Goal: Information Seeking & Learning: Learn about a topic

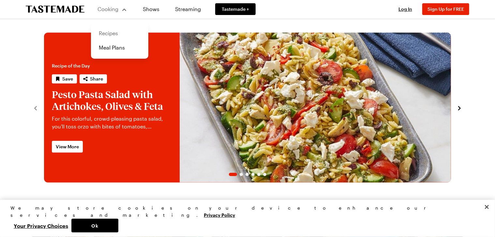
click at [116, 34] on link "Recipes" at bounding box center [120, 33] width 50 height 14
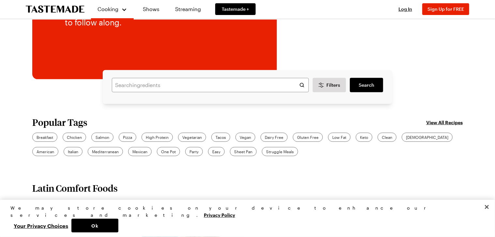
scroll to position [130, 0]
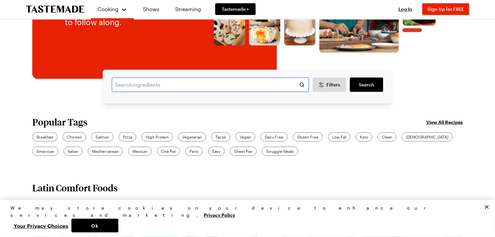
click at [126, 82] on input "text" at bounding box center [210, 85] width 197 height 14
type input "princess cake"
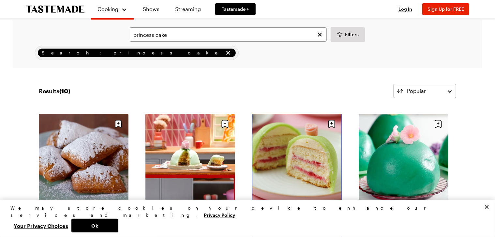
click at [293, 206] on link "Swedish Princess Cakes" at bounding box center [297, 209] width 90 height 7
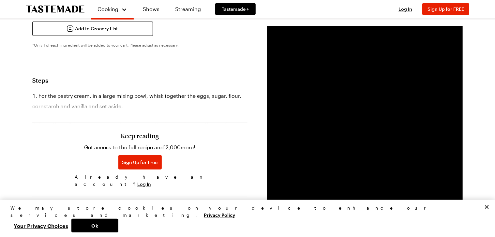
scroll to position [326, 0]
click at [137, 102] on div "Keep reading Get access to the full recipe and 12,000 more! Sign Up for Free Al…" at bounding box center [139, 145] width 215 height 91
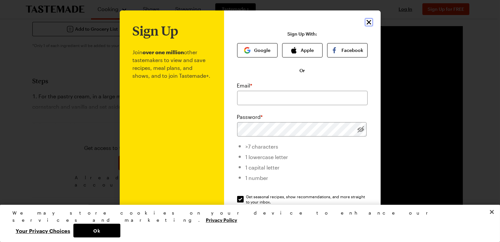
click at [365, 21] on icon "Close" at bounding box center [369, 22] width 8 height 8
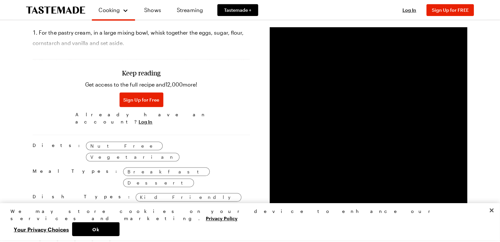
scroll to position [391, 0]
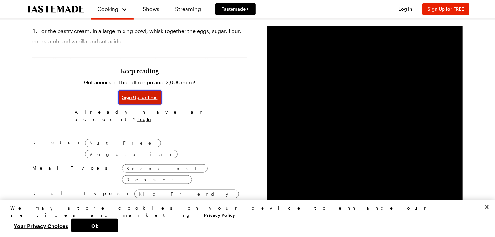
click at [143, 94] on span "Sign Up for Free" at bounding box center [140, 97] width 36 height 7
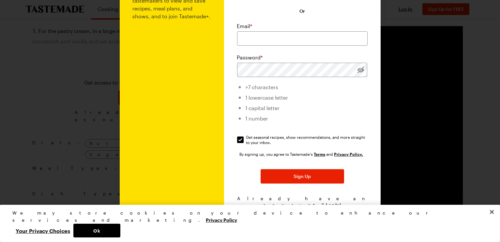
scroll to position [62, 0]
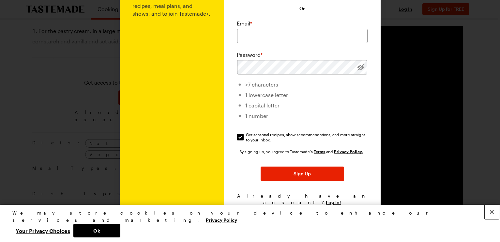
click at [492, 219] on button "Close" at bounding box center [491, 211] width 14 height 14
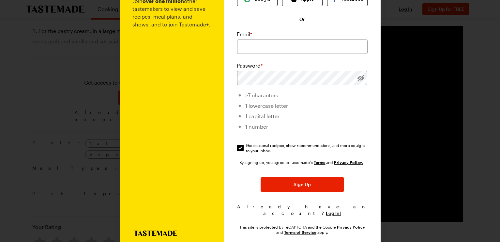
scroll to position [47, 0]
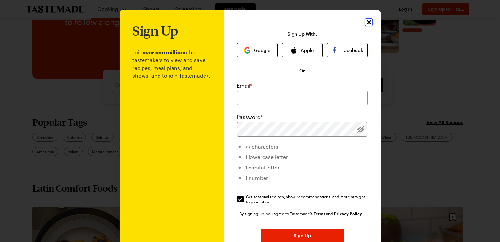
click at [366, 22] on icon "Close" at bounding box center [368, 22] width 5 height 5
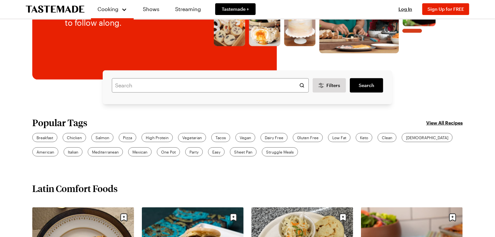
scroll to position [129, 0]
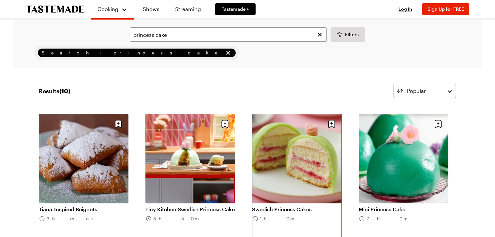
click at [297, 206] on link "Swedish Princess Cakes" at bounding box center [297, 209] width 90 height 7
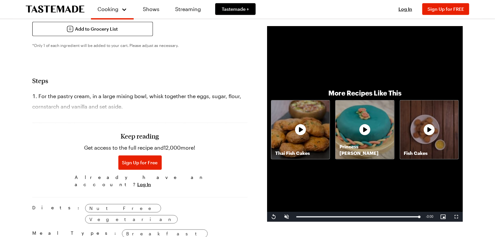
scroll to position [326, 0]
click at [136, 159] on span "Sign Up for Free" at bounding box center [140, 162] width 36 height 7
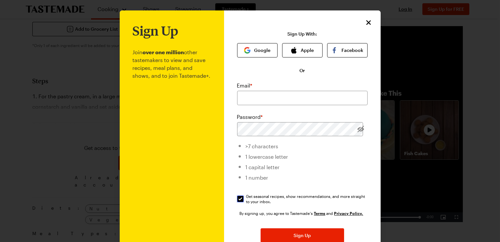
click at [238, 199] on input "Get seasonal recipes, show recommendations, and more straight to your inbox. Ge…" at bounding box center [240, 198] width 7 height 7
checkbox input "false"
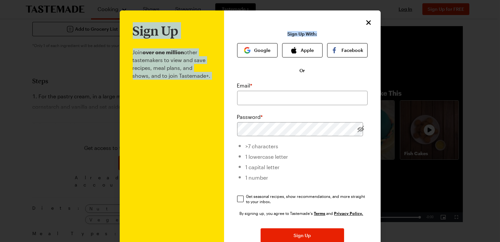
drag, startPoint x: 320, startPoint y: 17, endPoint x: 320, endPoint y: 7, distance: 10.4
click at [320, 7] on div "Sign Up Join over one million other tastemakers to view and save recipes, meal …" at bounding box center [250, 155] width 500 height 310
click at [402, 155] on div at bounding box center [250, 121] width 500 height 242
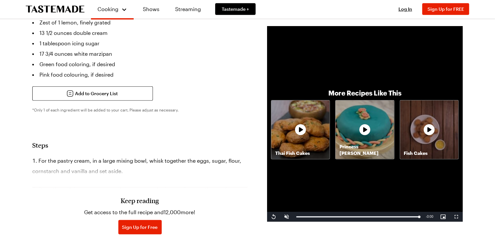
scroll to position [261, 0]
click at [236, 171] on div "Keep reading Get access to the full recipe and 12,000 more! Sign Up for Free Al…" at bounding box center [139, 210] width 215 height 91
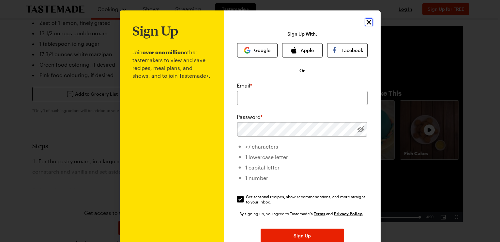
click at [366, 22] on icon "Close" at bounding box center [368, 22] width 5 height 5
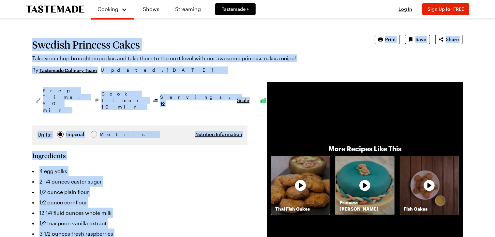
scroll to position [4, 0]
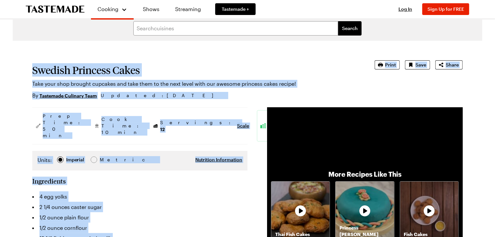
drag, startPoint x: 122, startPoint y: 154, endPoint x: 27, endPoint y: 72, distance: 125.5
copy article "Swedish Princess Cakes Take your shop brought cupcakes and take them to the nex…"
click at [218, 233] on li "12 1/4 fluid ounces whole milk" at bounding box center [139, 238] width 215 height 10
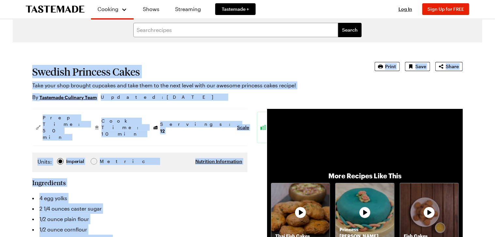
scroll to position [0, 0]
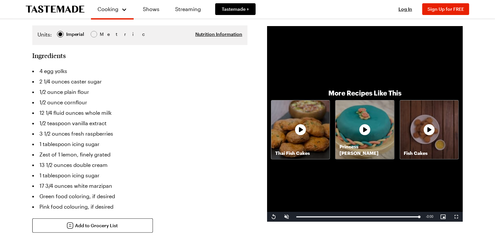
scroll to position [130, 0]
click at [273, 217] on span "Video Player" at bounding box center [273, 217] width 13 height 0
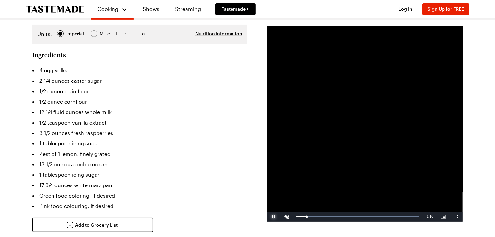
click at [272, 217] on span "Video Player" at bounding box center [273, 217] width 13 height 0
click at [221, 237] on p "*Only 1 of each ingredient will be added to your cart. Please adjust as necessa…" at bounding box center [139, 241] width 215 height 5
click at [271, 217] on span "Video Player" at bounding box center [273, 217] width 13 height 0
drag, startPoint x: 287, startPoint y: 215, endPoint x: 283, endPoint y: 217, distance: 4.2
click at [287, 217] on span "Video Player" at bounding box center [286, 217] width 13 height 0
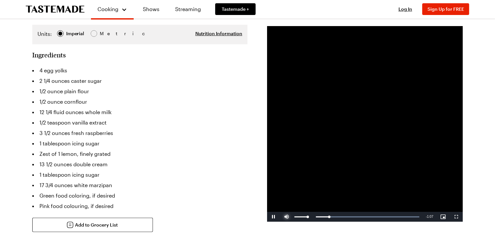
click at [286, 217] on span "Video Player" at bounding box center [286, 217] width 13 height 0
click at [273, 217] on span "Video Player" at bounding box center [273, 217] width 13 height 0
click at [203, 230] on div "Add to Grocery List *Only 1 of each ingredient will be added to your cart. Plea…" at bounding box center [139, 239] width 215 height 42
click at [273, 217] on span "Video Player" at bounding box center [273, 217] width 13 height 0
click at [274, 217] on span "Video Player" at bounding box center [273, 217] width 13 height 0
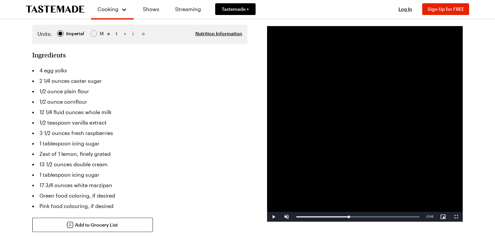
click at [272, 217] on span "Video Player" at bounding box center [273, 217] width 13 height 0
click at [273, 217] on span "Video Player" at bounding box center [273, 217] width 13 height 0
click at [274, 217] on span "Video Player" at bounding box center [273, 217] width 13 height 0
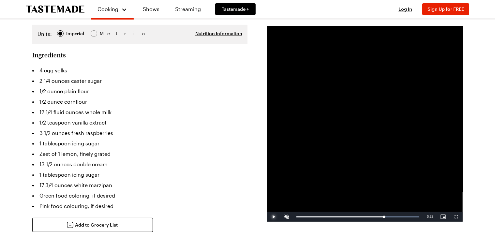
click at [273, 217] on span "Video Player" at bounding box center [273, 217] width 13 height 0
click at [211, 218] on div "Add to Grocery List *Only 1 of each ingredient will be added to your cart. Plea…" at bounding box center [139, 239] width 215 height 42
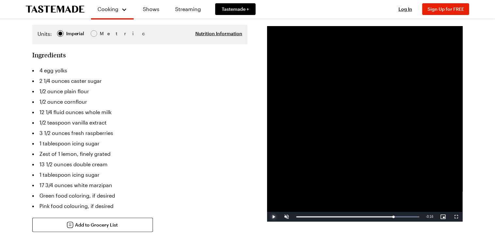
click at [273, 217] on span "Video Player" at bounding box center [273, 217] width 13 height 0
click at [274, 217] on span "Video Player" at bounding box center [273, 217] width 13 height 0
click at [201, 229] on div "Add to Grocery List *Only 1 of each ingredient will be added to your cart. Plea…" at bounding box center [139, 239] width 215 height 42
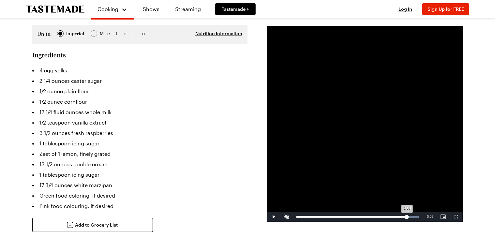
drag, startPoint x: 416, startPoint y: 217, endPoint x: 407, endPoint y: 217, distance: 8.5
click at [407, 217] on div "1:08" at bounding box center [351, 217] width 111 height 2
click at [228, 229] on div "Add to Grocery List *Only 1 of each ingredient will be added to your cart. Plea…" at bounding box center [139, 239] width 215 height 42
drag, startPoint x: 407, startPoint y: 217, endPoint x: 309, endPoint y: 215, distance: 98.5
click at [308, 216] on div "0:07" at bounding box center [302, 217] width 12 height 2
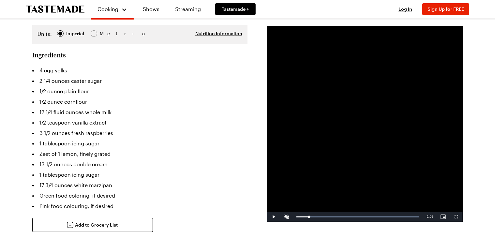
click at [222, 218] on div "Add to Grocery List *Only 1 of each ingredient will be added to your cart. Plea…" at bounding box center [139, 239] width 215 height 42
drag, startPoint x: 309, startPoint y: 217, endPoint x: 325, endPoint y: 217, distance: 15.7
click at [325, 217] on div "Loaded : 100.00% 0:17 0:17" at bounding box center [357, 217] width 123 height 2
click at [272, 217] on span "Video Player" at bounding box center [273, 217] width 13 height 0
click at [273, 217] on span "Video Player" at bounding box center [273, 217] width 13 height 0
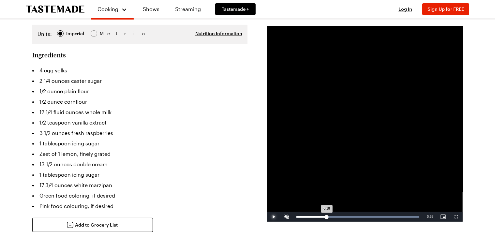
click at [326, 217] on div "0:18" at bounding box center [311, 217] width 30 height 2
click at [314, 220] on div "Loaded : 100.00% 0:10 0:18" at bounding box center [357, 217] width 129 height 10
click at [273, 217] on span "Video Player" at bounding box center [273, 217] width 13 height 0
click at [274, 217] on span "Video Player" at bounding box center [273, 217] width 13 height 0
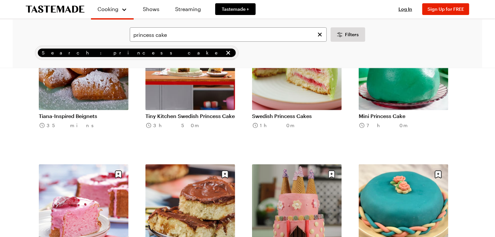
scroll to position [71, 0]
